Goal: Task Accomplishment & Management: Manage account settings

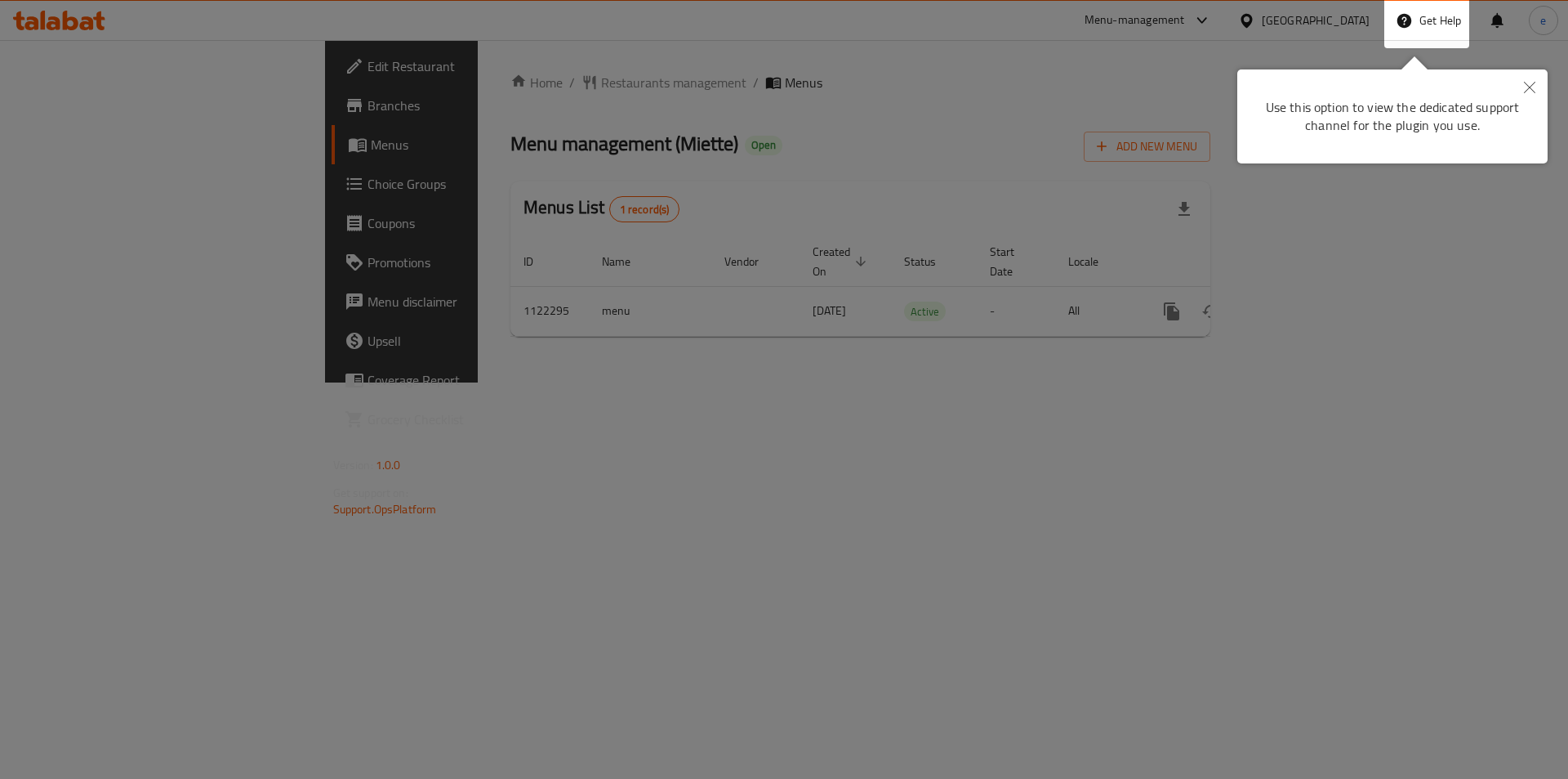
drag, startPoint x: 848, startPoint y: 152, endPoint x: 1021, endPoint y: 116, distance: 176.7
click at [847, 152] on div at bounding box center [784, 389] width 1568 height 779
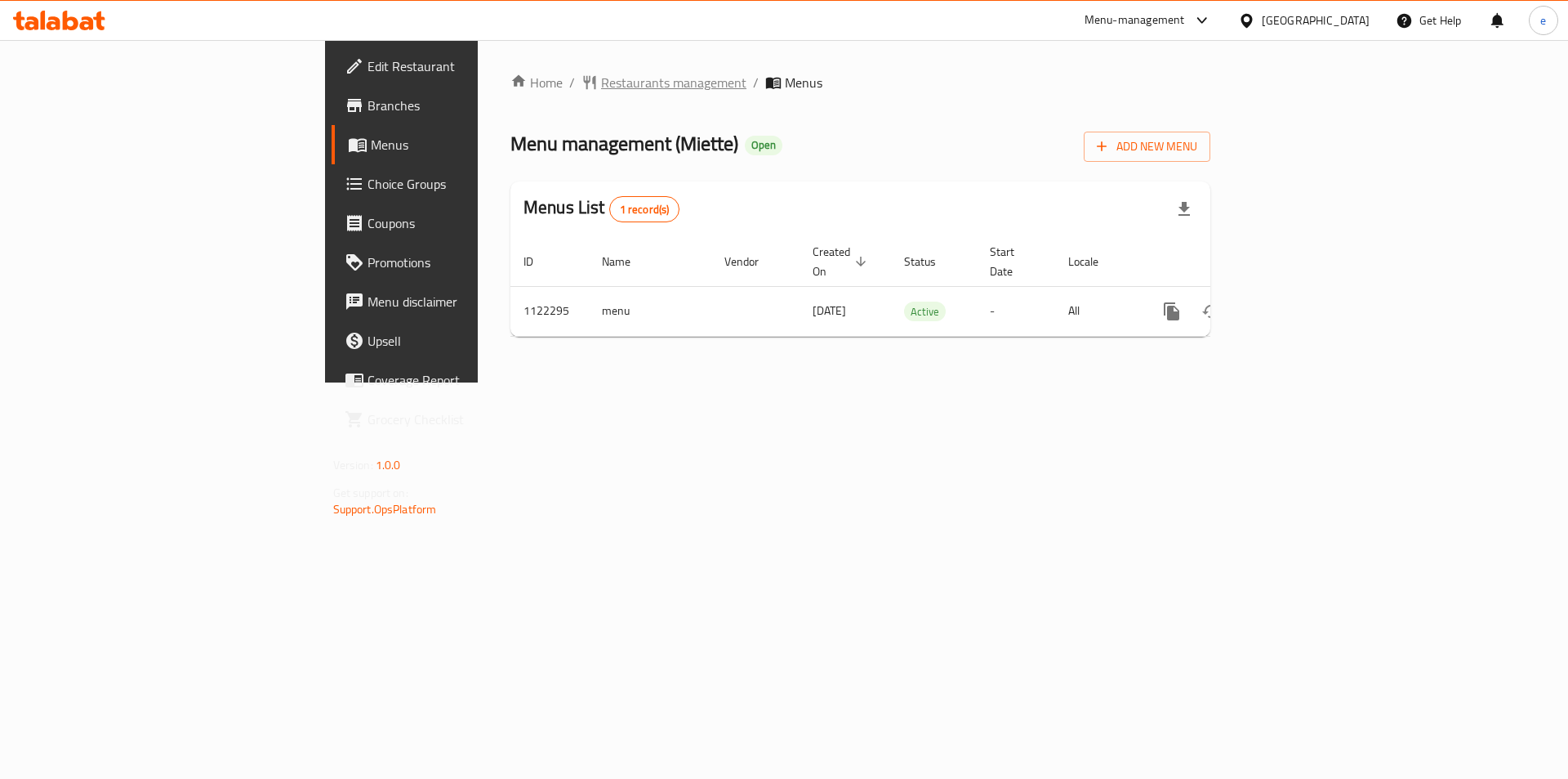
click at [601, 81] on span "Restaurants management" at bounding box center [673, 82] width 146 height 19
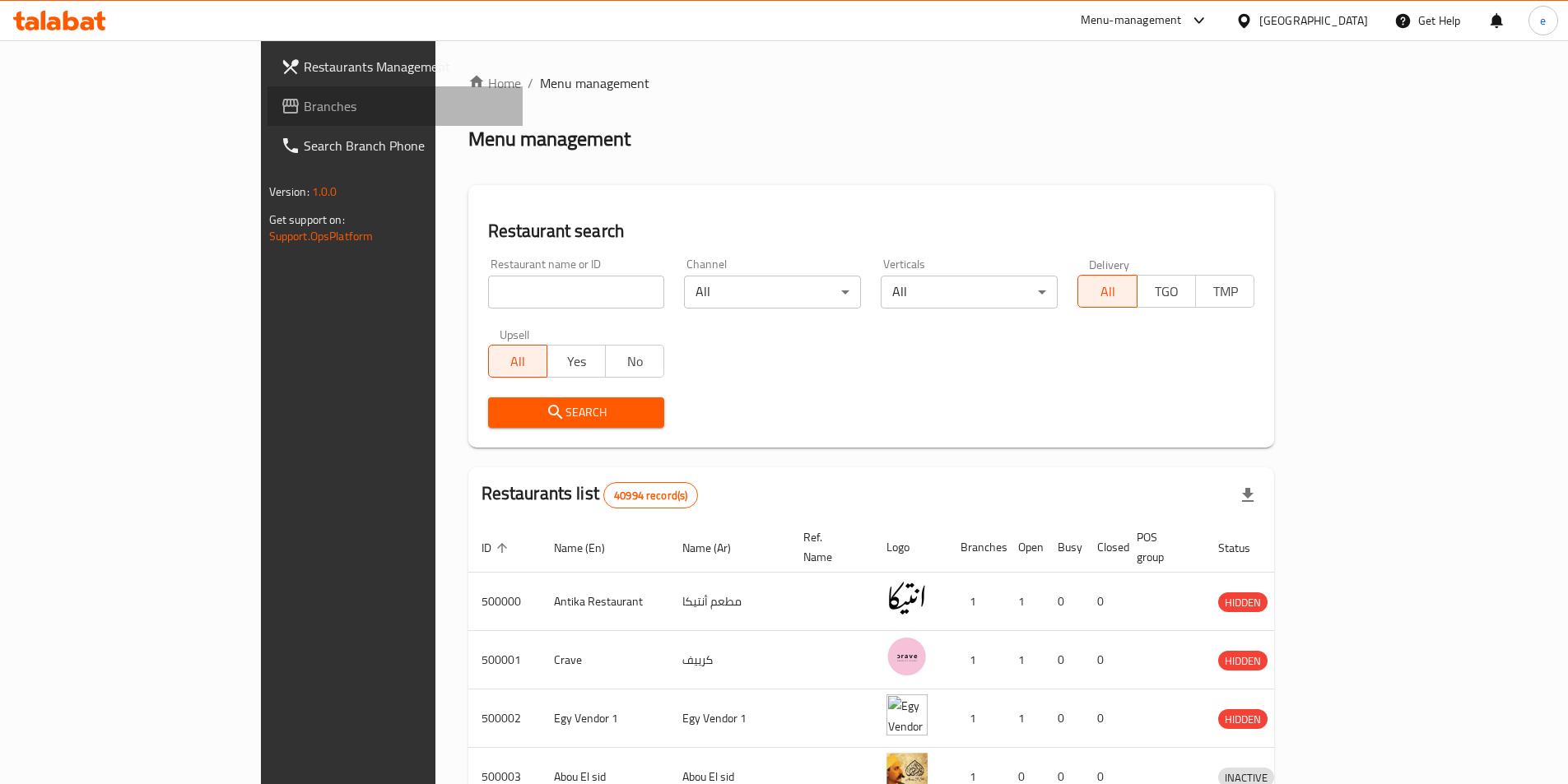
click at [304, 102] on span "Branches" at bounding box center [406, 106] width 206 height 19
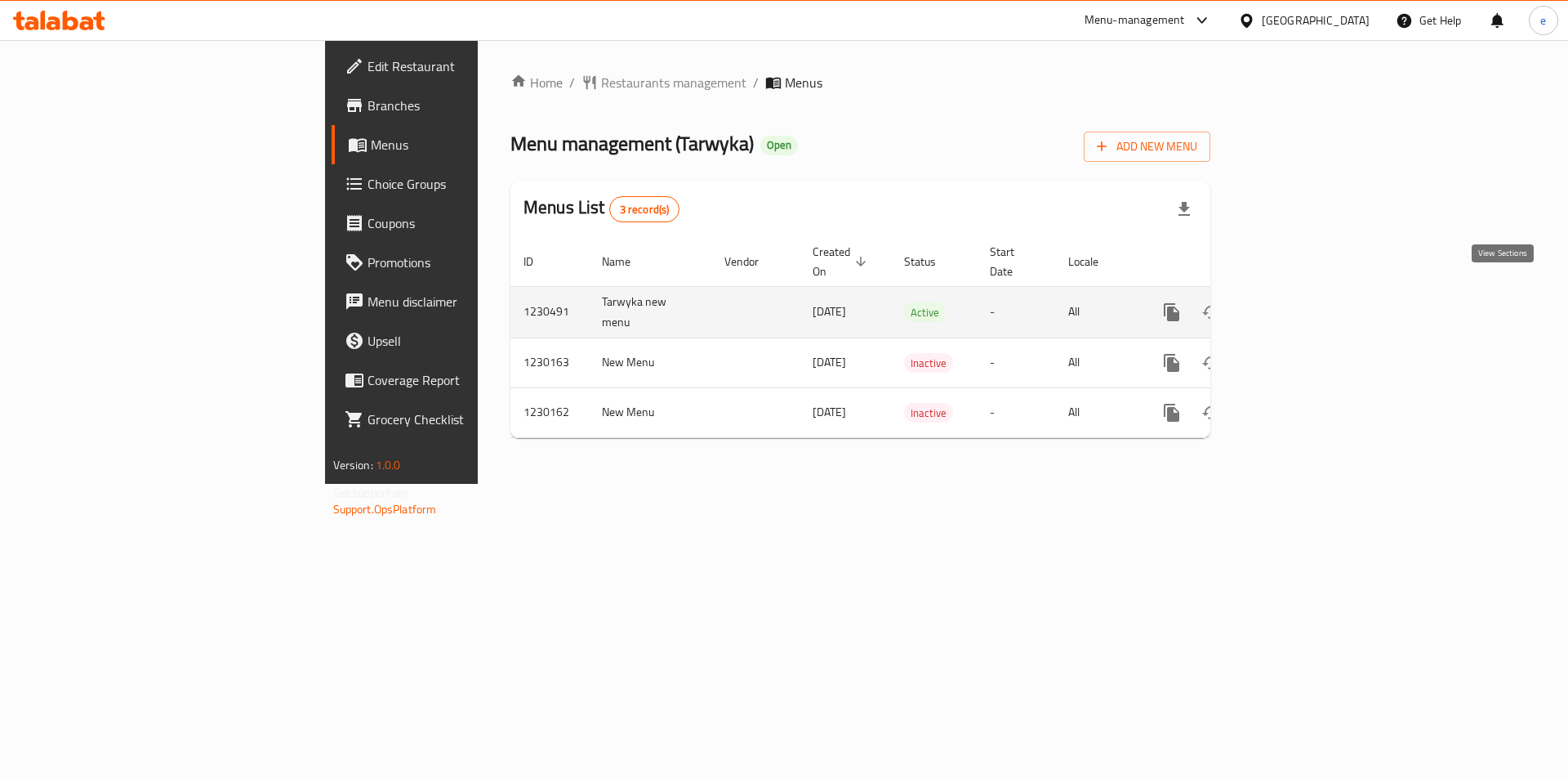
click at [1300, 302] on icon "enhanced table" at bounding box center [1289, 312] width 19 height 19
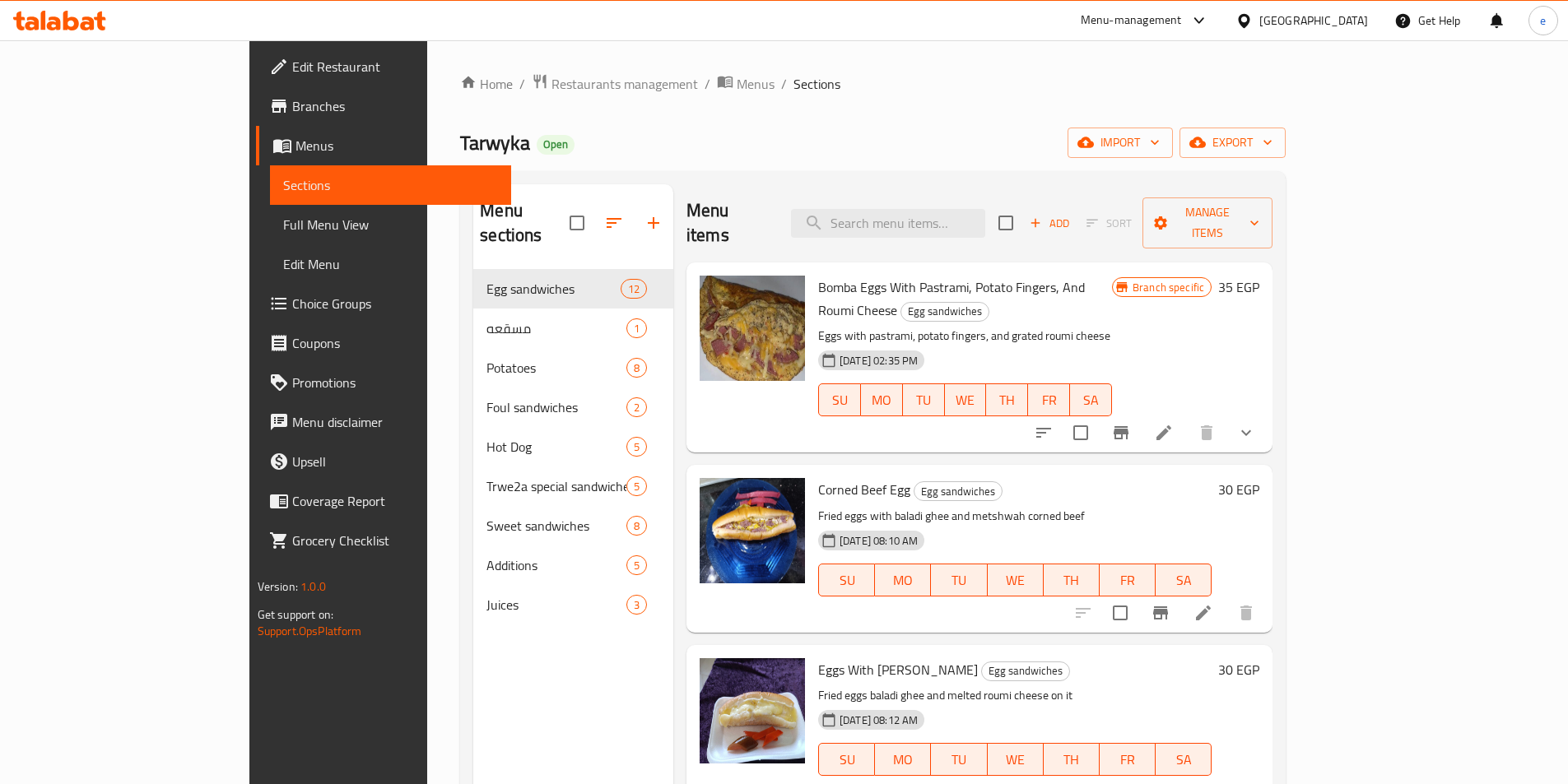
click at [293, 303] on span "Choice Groups" at bounding box center [395, 303] width 206 height 19
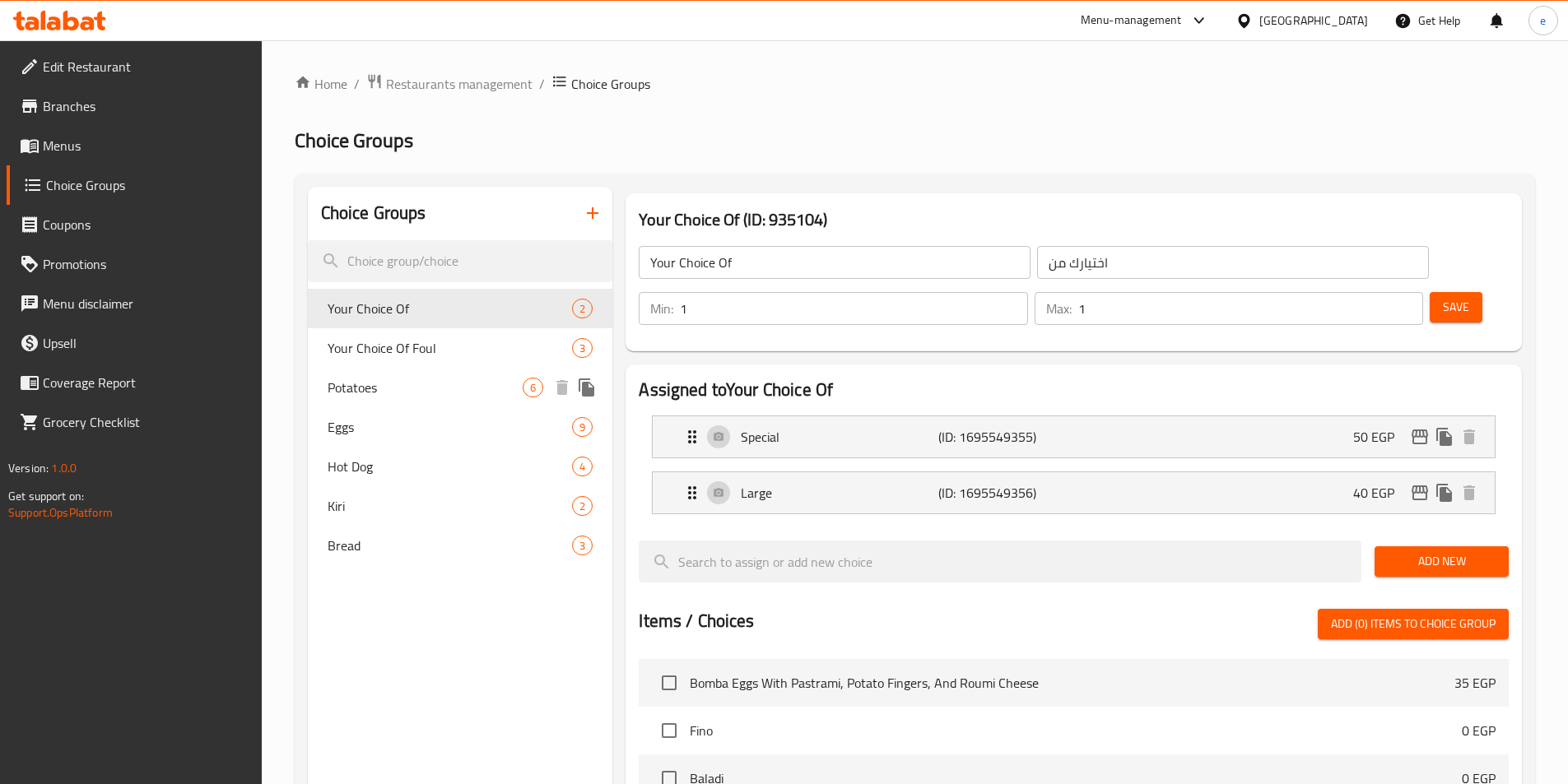
click at [405, 387] on span "Potatoes" at bounding box center [425, 386] width 196 height 19
type input "Potatoes"
type input "بطاطس"
type input "0"
